Goal: Task Accomplishment & Management: Use online tool/utility

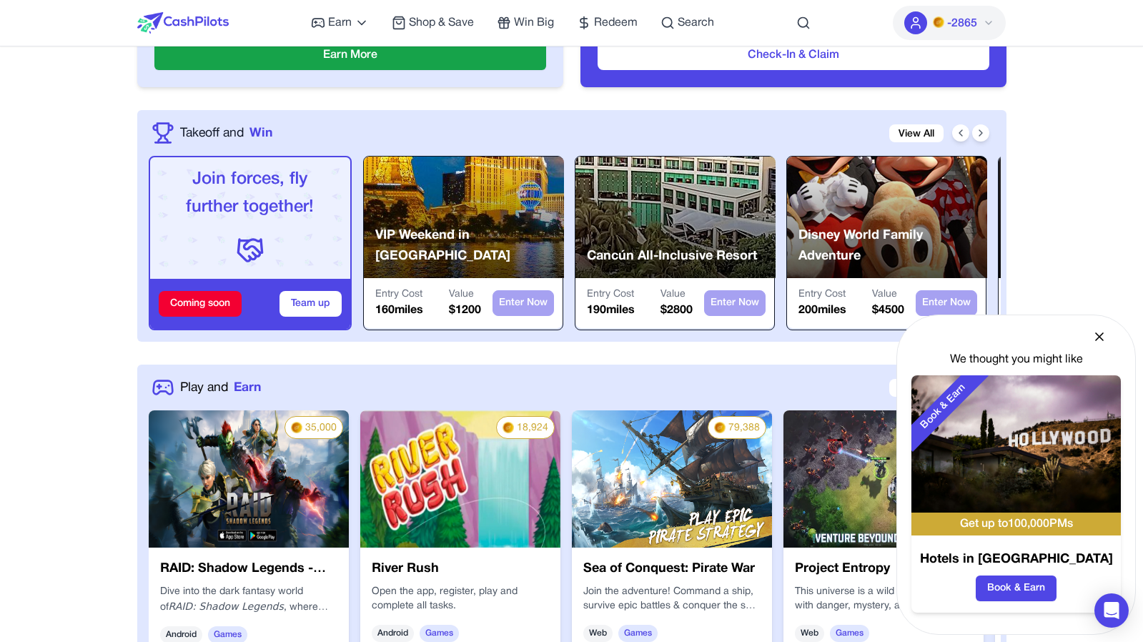
scroll to position [441, 0]
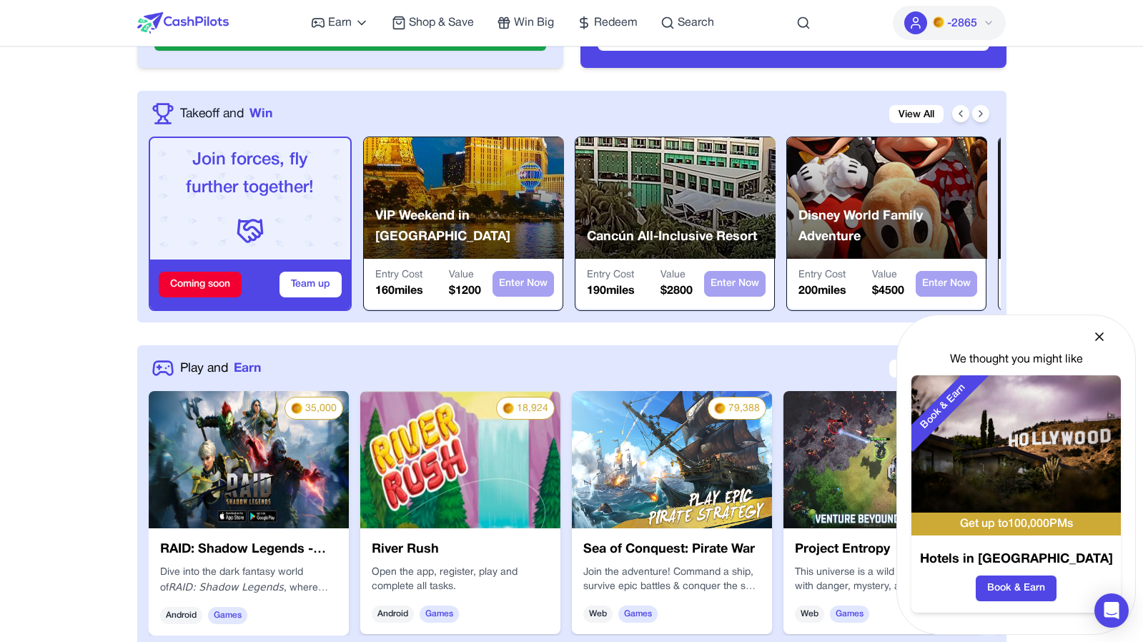
click at [444, 484] on img at bounding box center [460, 459] width 200 height 137
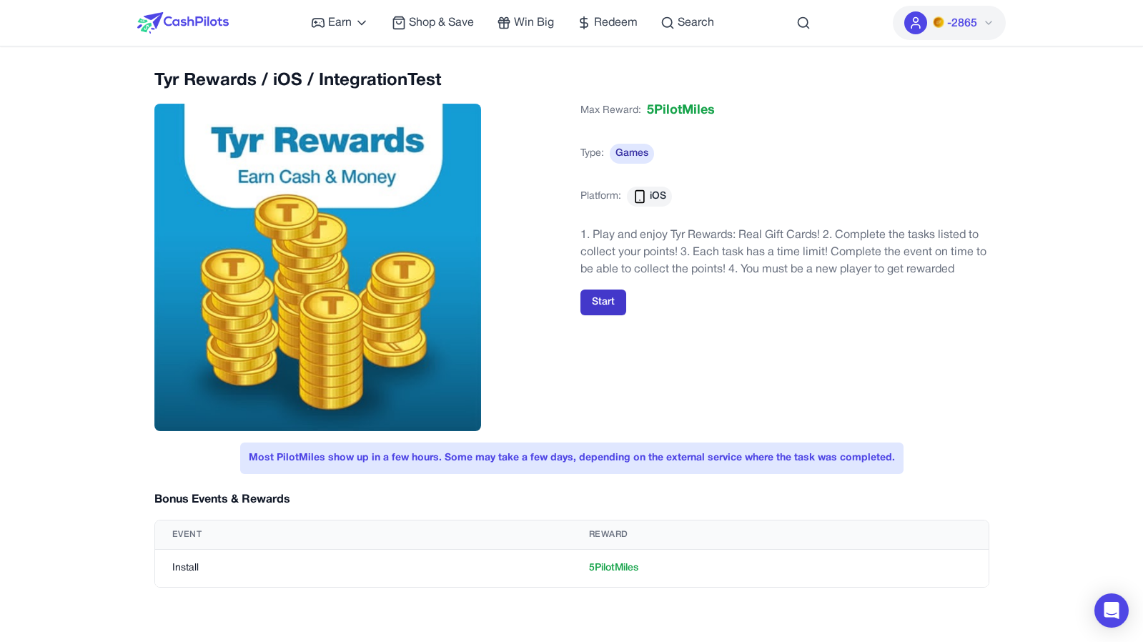
click at [594, 297] on button "Start" at bounding box center [604, 303] width 46 height 26
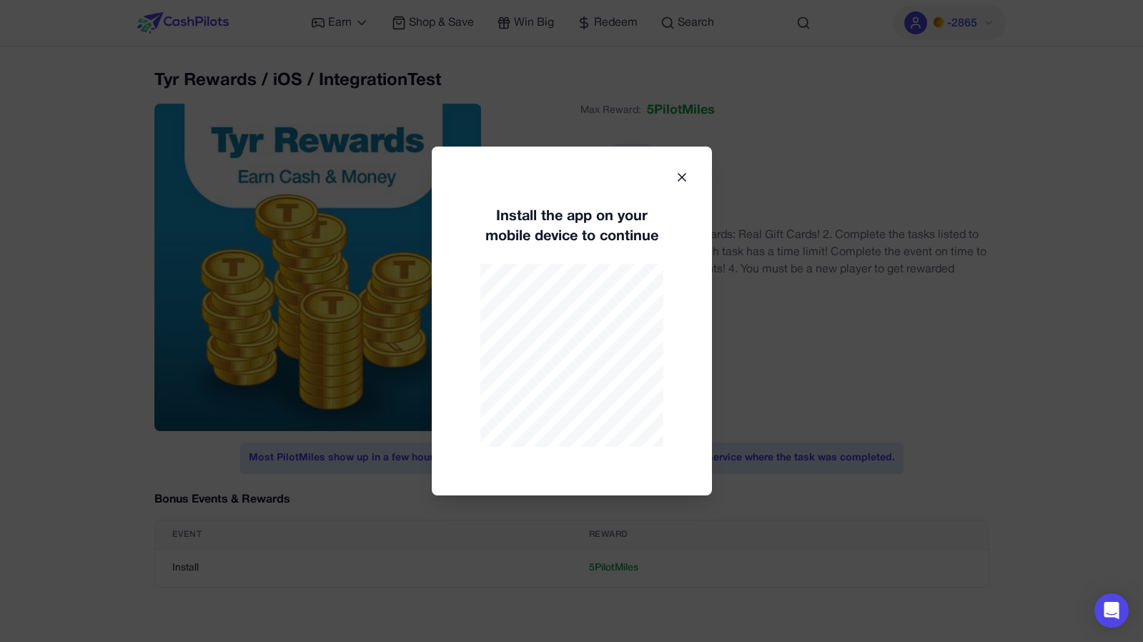
click at [684, 174] on icon at bounding box center [682, 177] width 7 height 7
